Goal: Subscribe to service/newsletter

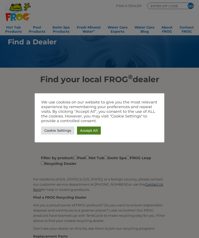
click at [92, 130] on link "Accept All" at bounding box center [89, 130] width 24 height 8
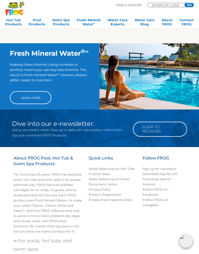
scroll to position [323, 0]
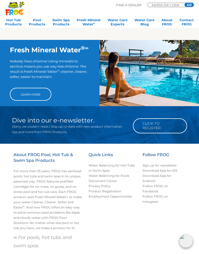
click at [33, 96] on link "Learn More" at bounding box center [30, 94] width 41 height 13
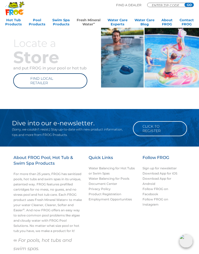
scroll to position [256, 0]
click at [165, 129] on link "Click to Register" at bounding box center [160, 128] width 54 height 15
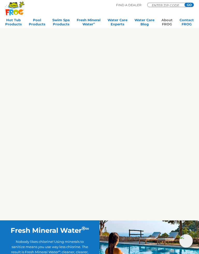
scroll to position [652, 0]
